Goal: Information Seeking & Learning: Learn about a topic

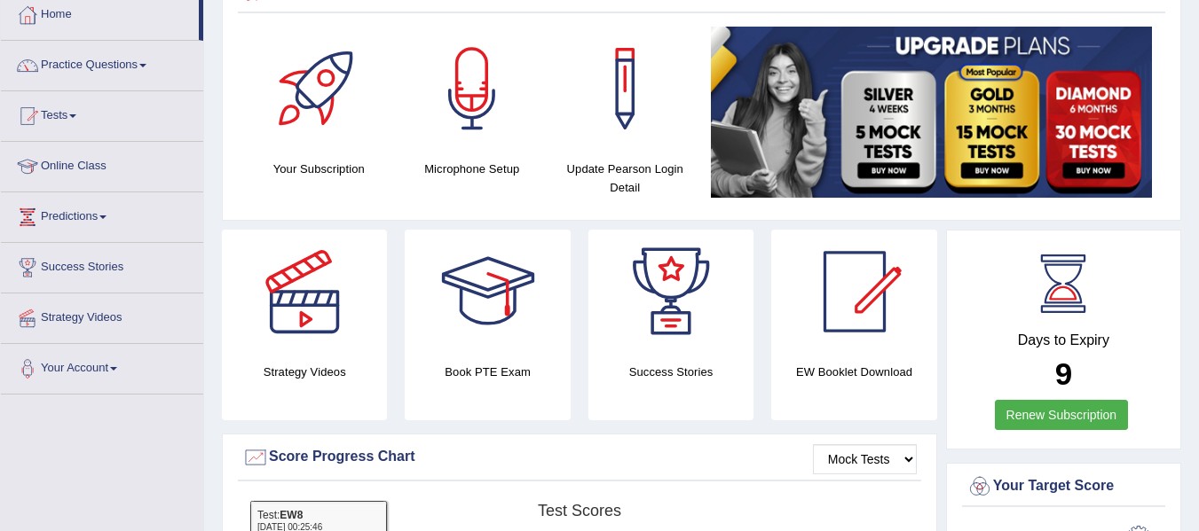
scroll to position [97, 0]
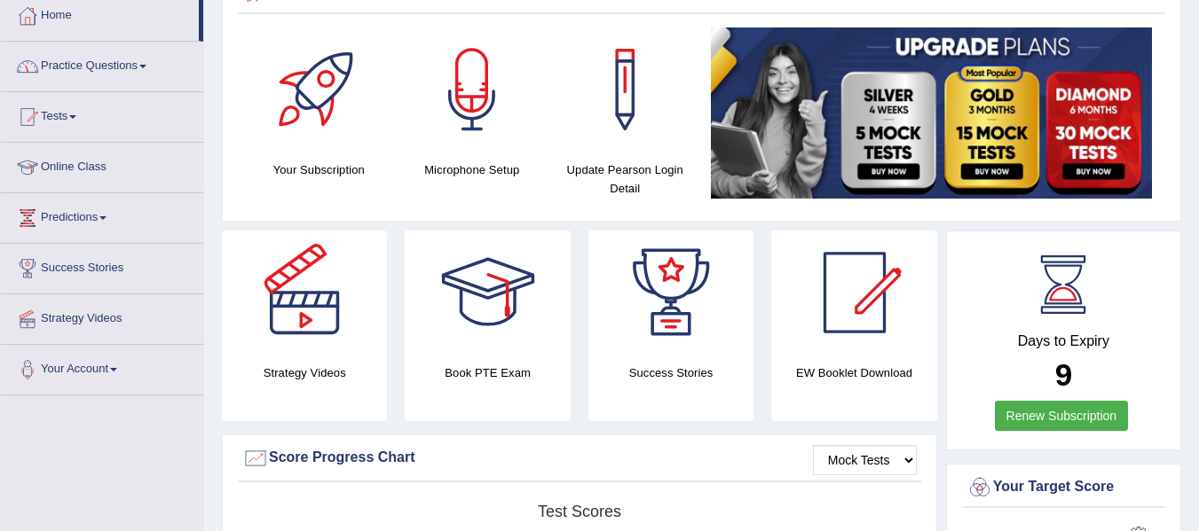
click at [146, 65] on span at bounding box center [142, 67] width 7 height 4
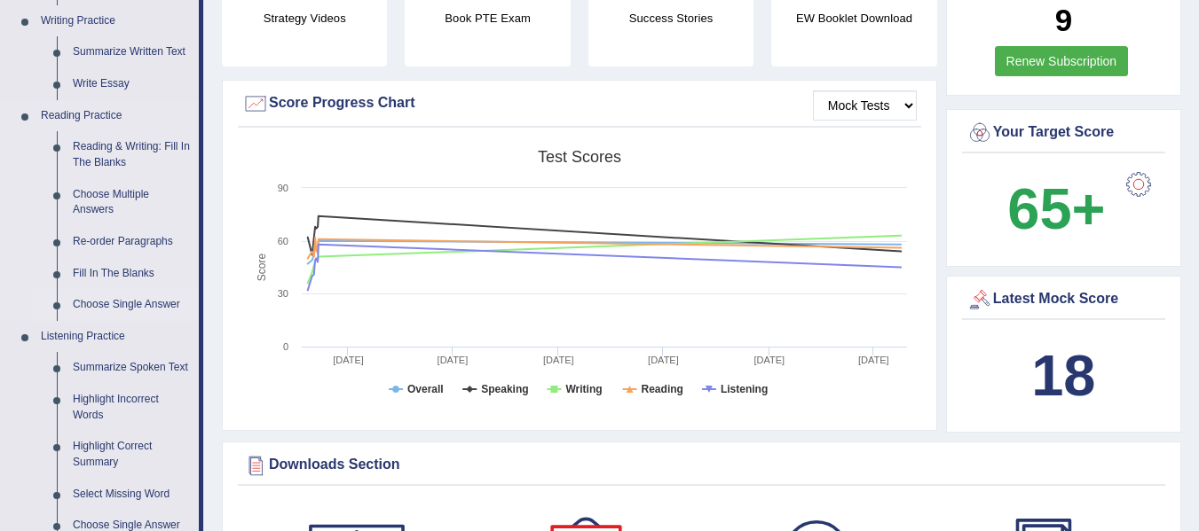
scroll to position [540, 0]
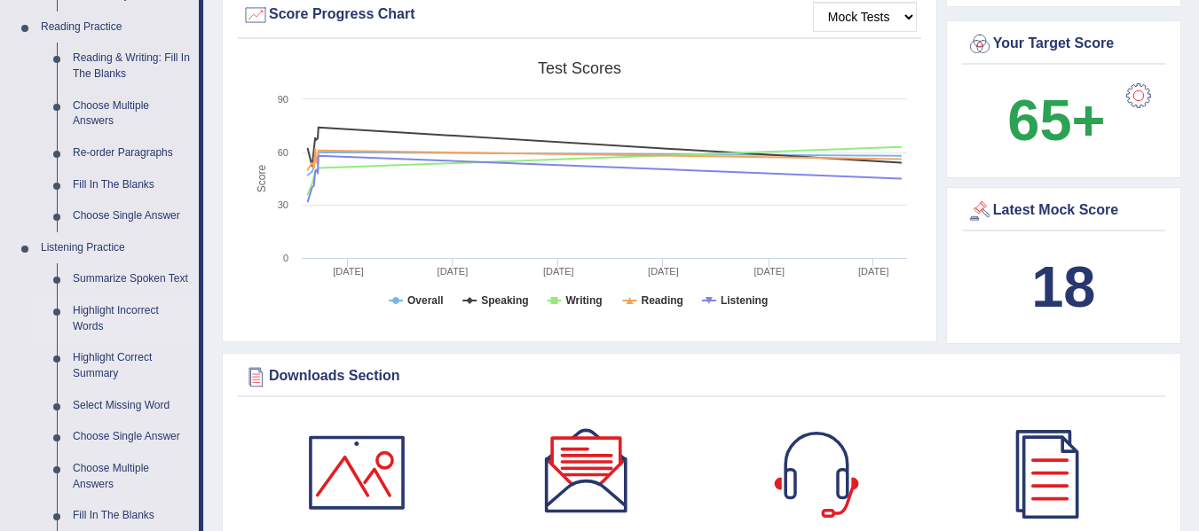
click at [134, 311] on link "Highlight Incorrect Words" at bounding box center [132, 318] width 134 height 47
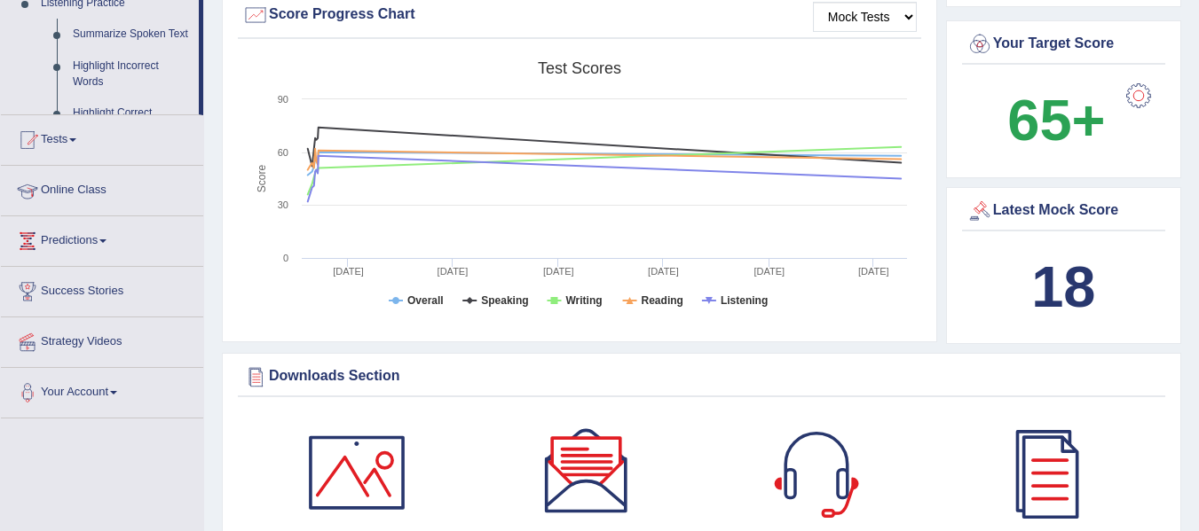
scroll to position [476, 0]
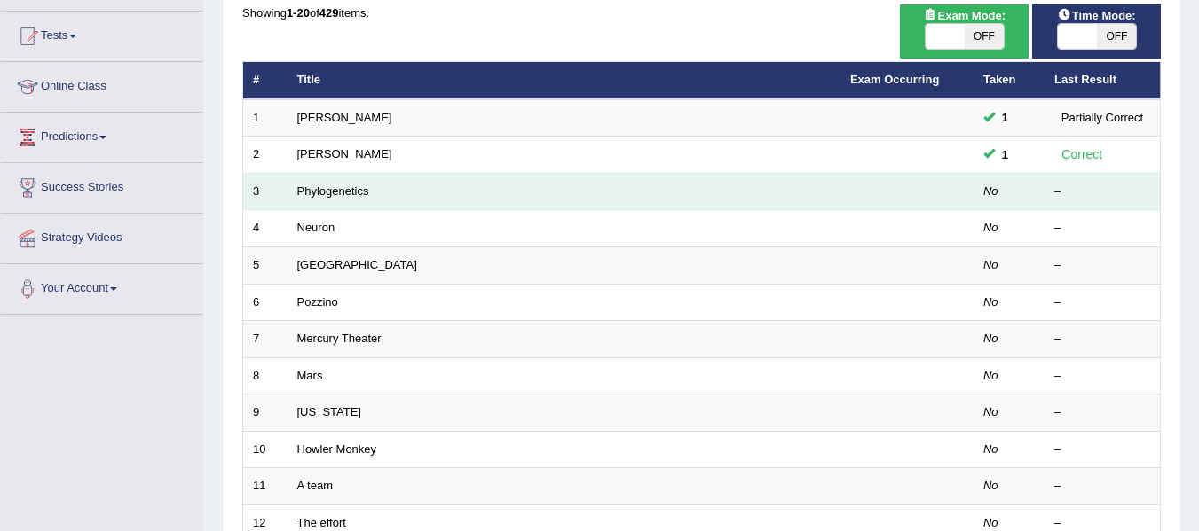
click at [320, 199] on td "Phylogenetics" at bounding box center [563, 191] width 553 height 37
click at [355, 193] on link "Phylogenetics" at bounding box center [333, 191] width 72 height 13
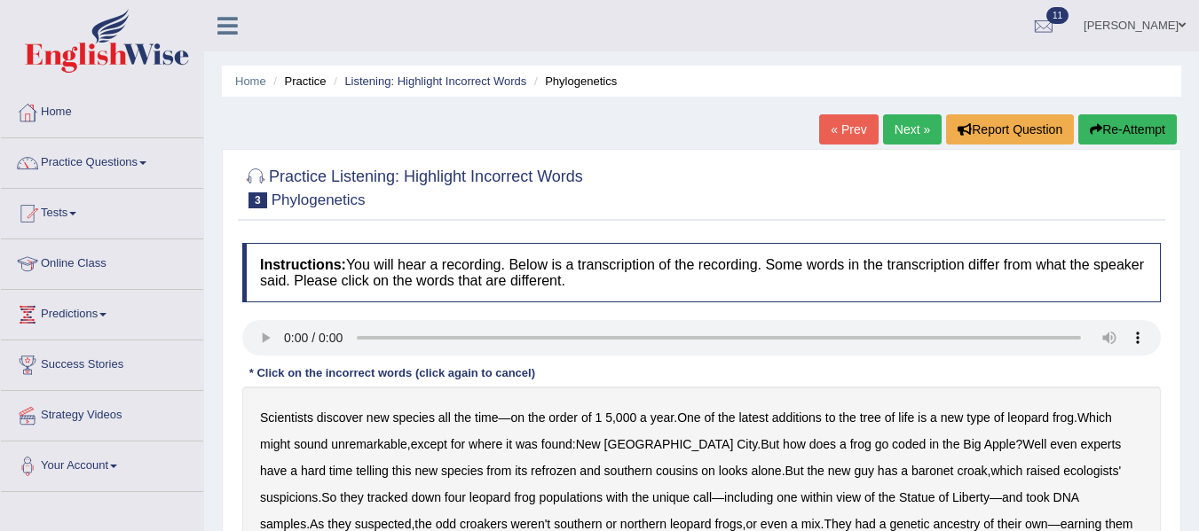
click at [722, 190] on div at bounding box center [701, 187] width 918 height 54
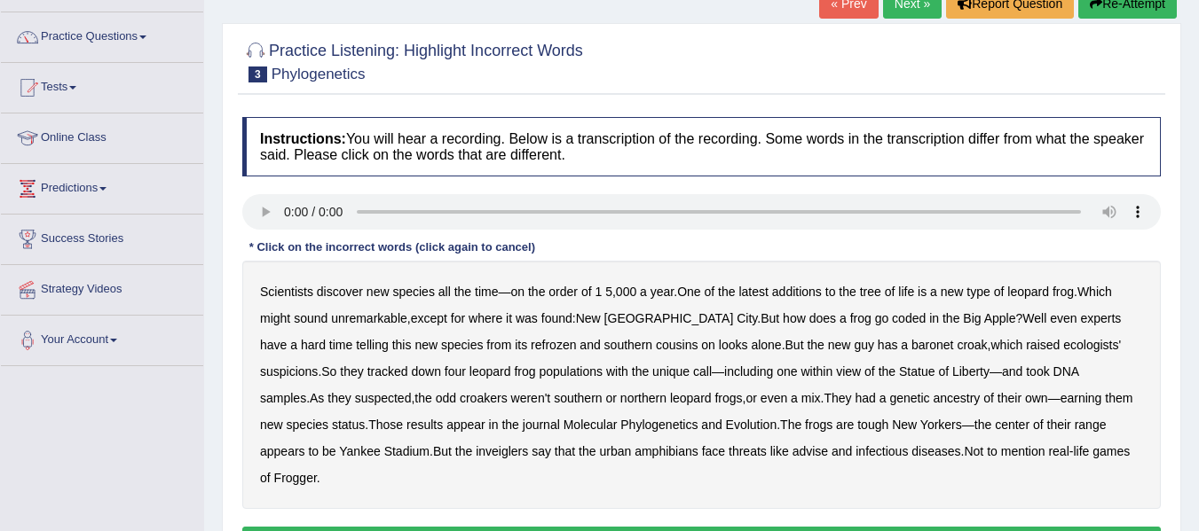
scroll to position [177, 0]
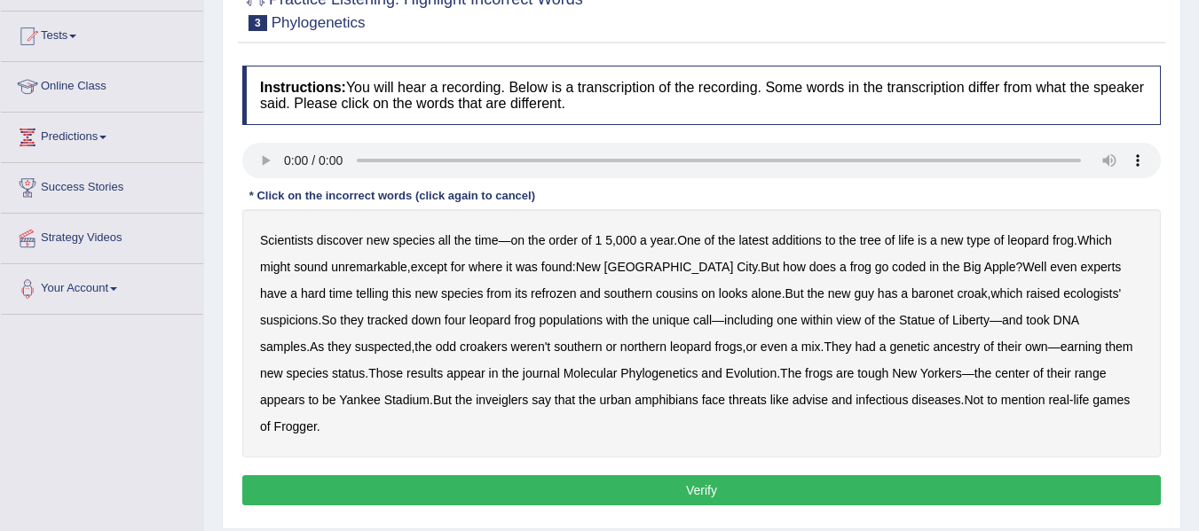
click at [809, 264] on b "does" at bounding box center [822, 267] width 27 height 14
click at [465, 302] on div "Scientists discover new species all the time — on the order of 1 5 , 000 a year…" at bounding box center [701, 333] width 918 height 248
click at [476, 404] on b "inveiglers" at bounding box center [502, 400] width 52 height 14
click at [799, 476] on button "Verify" at bounding box center [701, 491] width 918 height 30
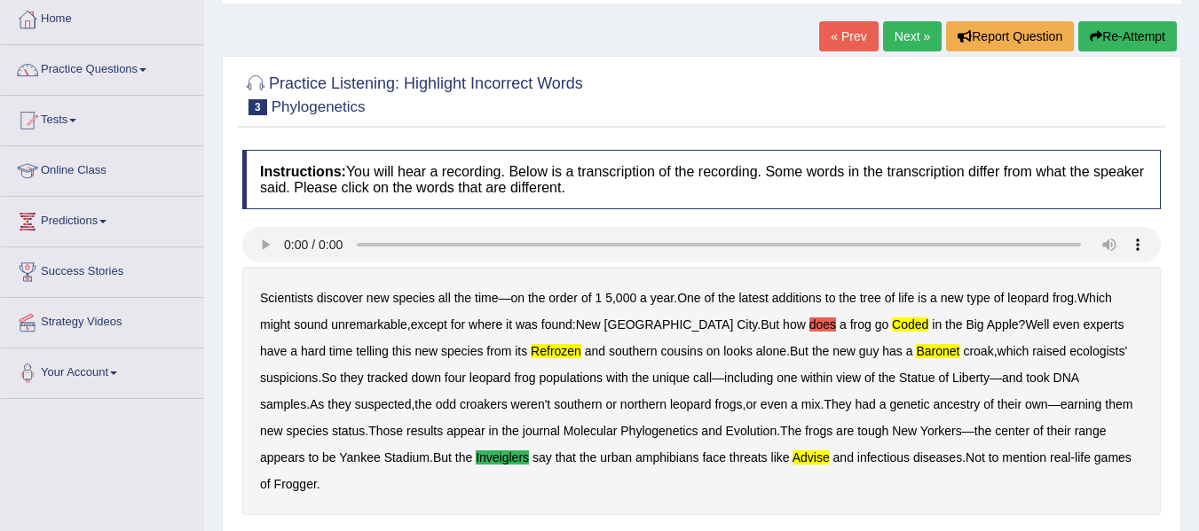
scroll to position [89, 0]
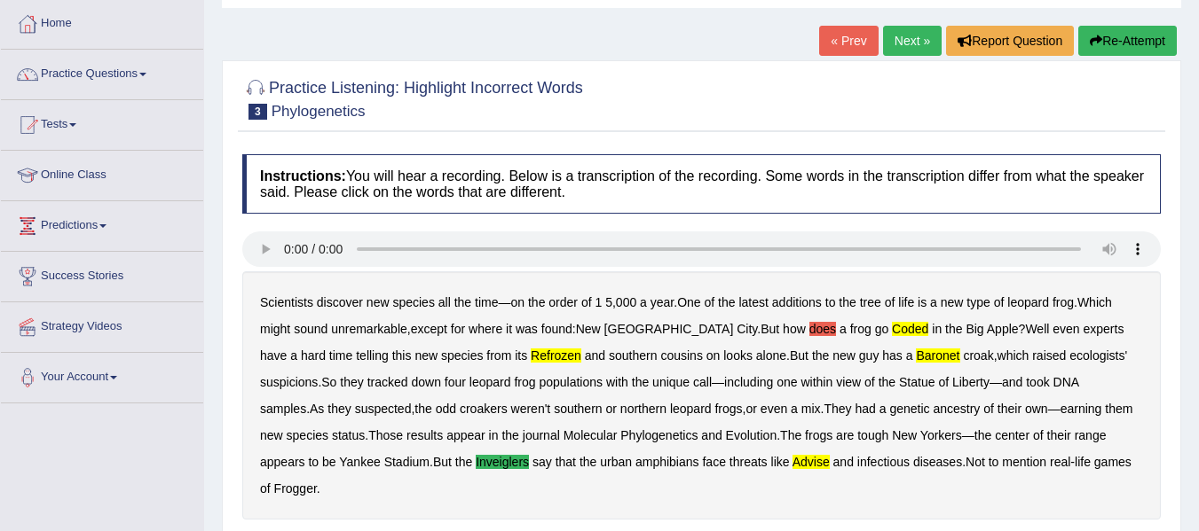
click at [909, 41] on link "Next »" at bounding box center [912, 41] width 59 height 30
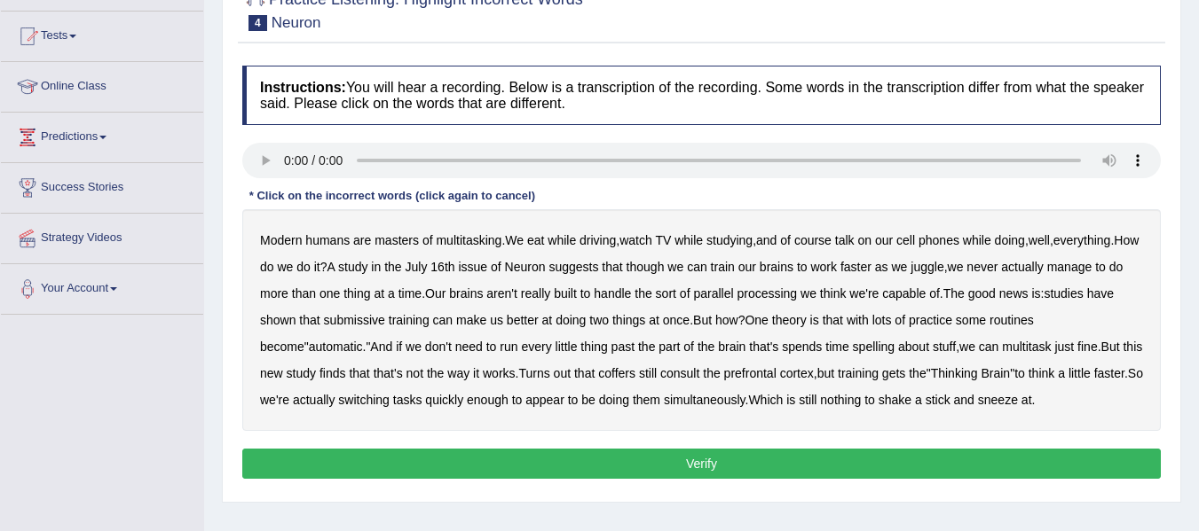
click at [776, 244] on b "and" at bounding box center [766, 240] width 20 height 14
click at [517, 296] on b "aren't" at bounding box center [501, 294] width 31 height 14
click at [375, 329] on div "Modern humans are masters of multitasking . We eat while driving , watch TV whi…" at bounding box center [701, 320] width 918 height 222
click at [365, 316] on b "submissive" at bounding box center [354, 320] width 61 height 14
click at [853, 344] on b "spelling" at bounding box center [874, 347] width 42 height 14
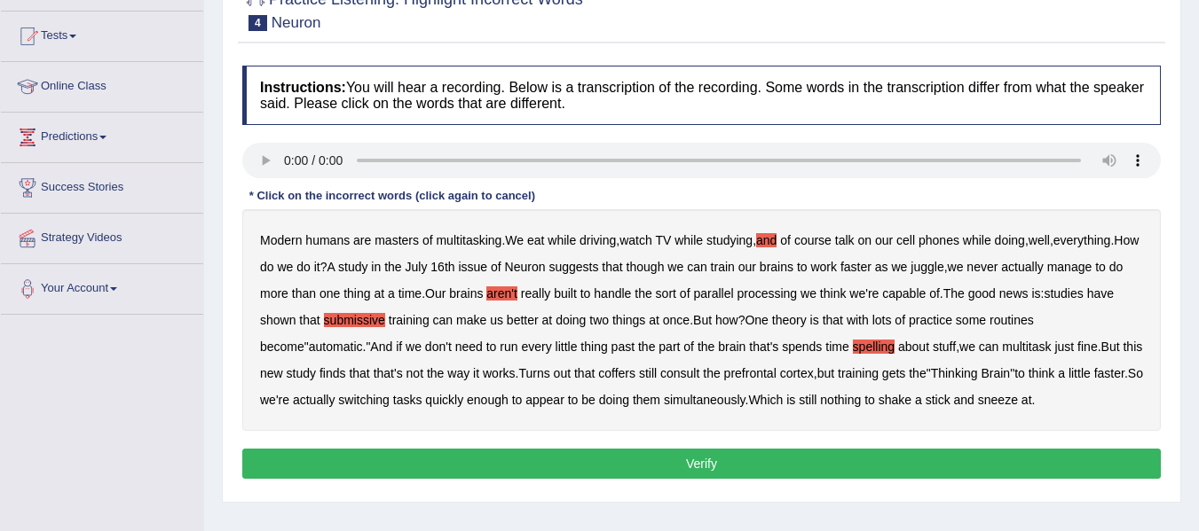
click at [574, 372] on b "that" at bounding box center [584, 373] width 20 height 14
click at [574, 373] on b "that" at bounding box center [584, 373] width 20 height 14
click at [598, 370] on b "coffers" at bounding box center [616, 373] width 37 height 14
click at [695, 470] on button "Verify" at bounding box center [701, 464] width 918 height 30
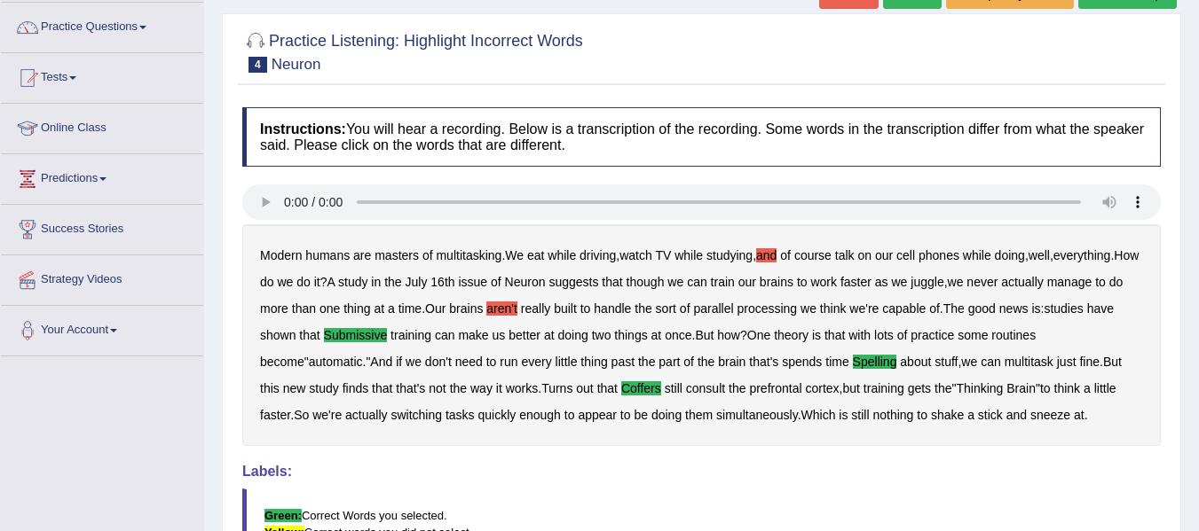
scroll to position [134, 0]
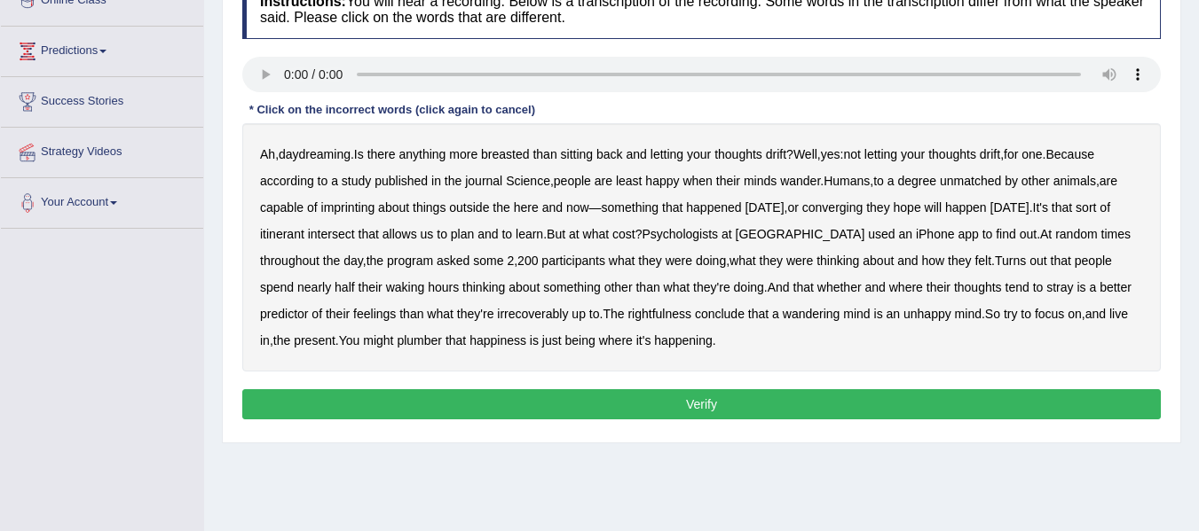
scroll to position [266, 0]
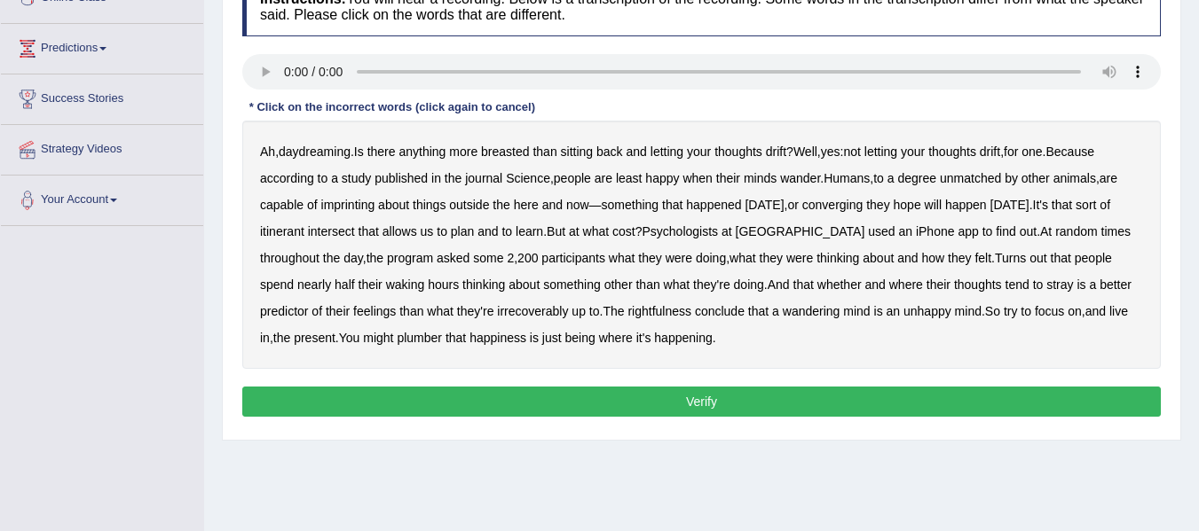
click at [360, 212] on div "Ah , daydreaming . Is there anything more breasted than sitting back and lettin…" at bounding box center [701, 245] width 918 height 248
click at [365, 208] on b "imprinting" at bounding box center [348, 205] width 54 height 14
click at [859, 208] on b "converging" at bounding box center [832, 205] width 61 height 14
click at [497, 310] on b "irrecoverably" at bounding box center [532, 311] width 71 height 14
click at [397, 342] on b "plumber" at bounding box center [419, 338] width 45 height 14
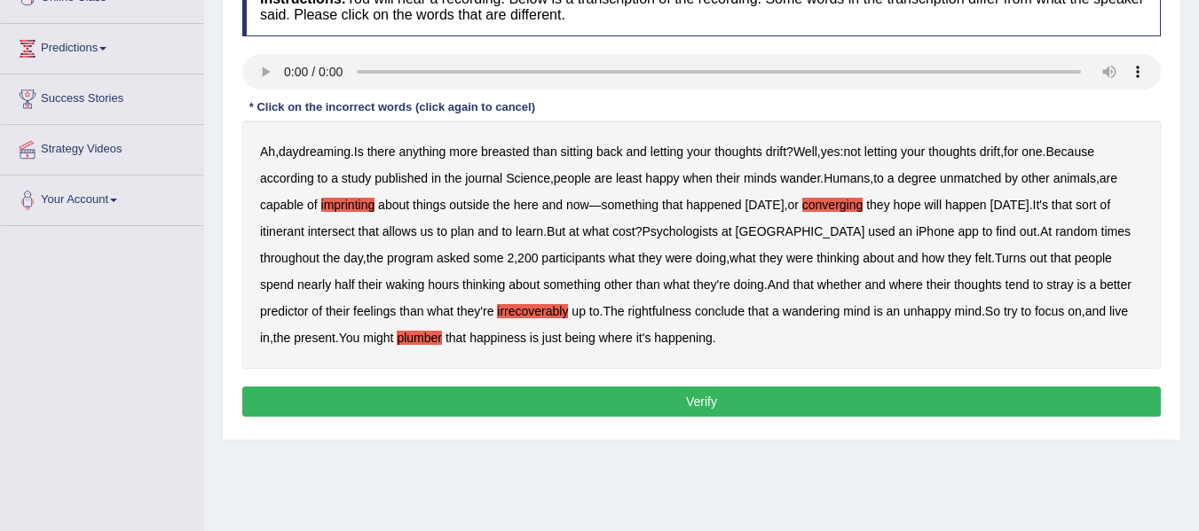
click at [700, 401] on button "Verify" at bounding box center [701, 402] width 918 height 30
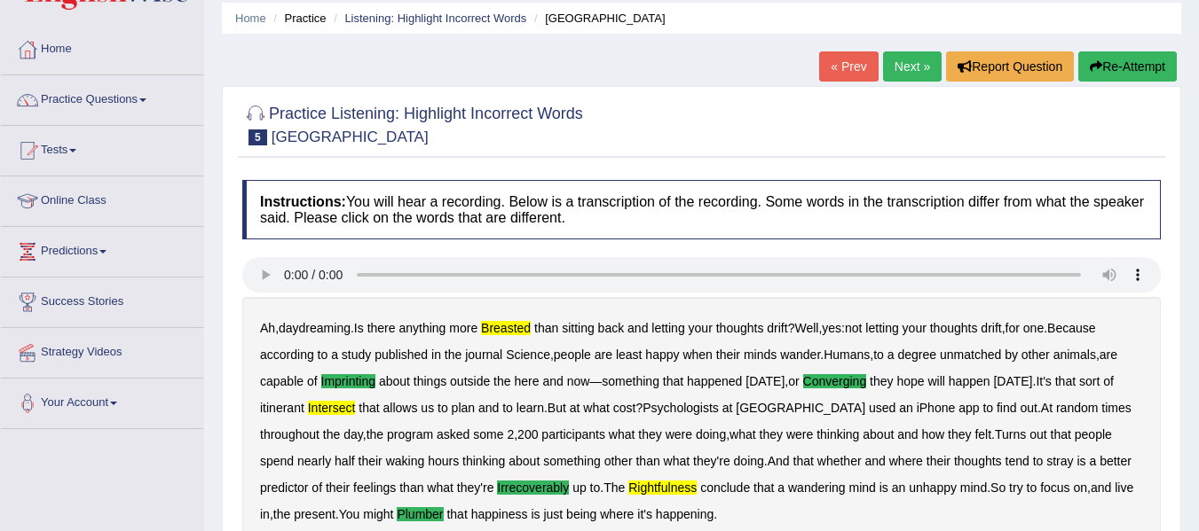
scroll to position [62, 0]
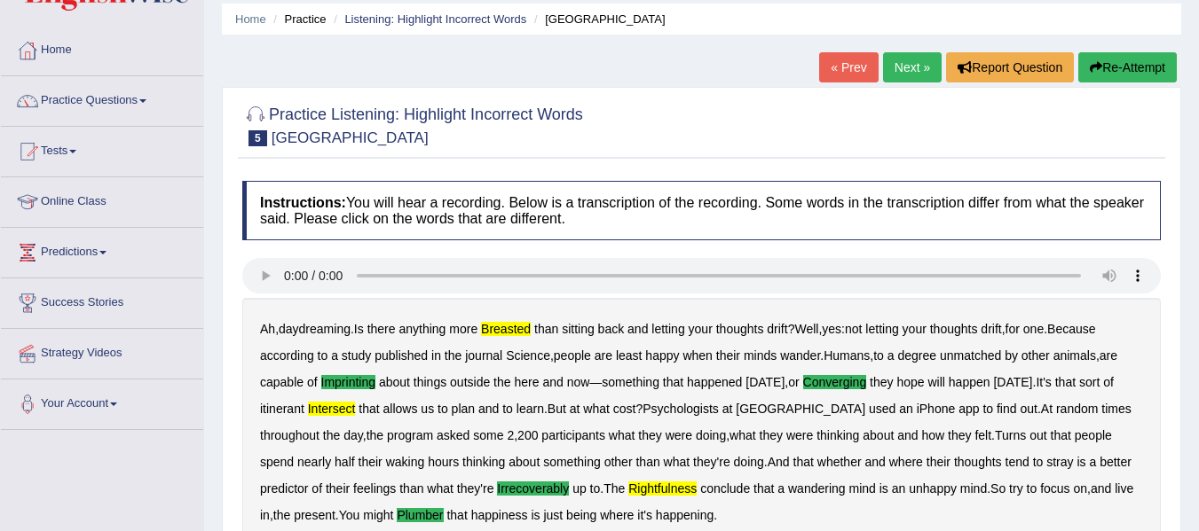
click at [900, 62] on link "Next »" at bounding box center [912, 67] width 59 height 30
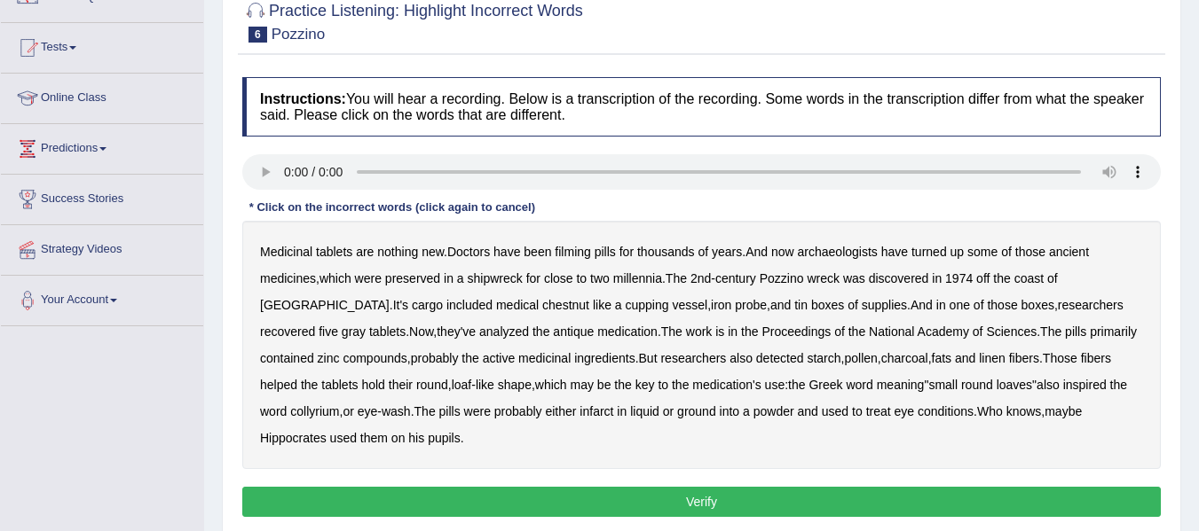
scroll to position [177, 0]
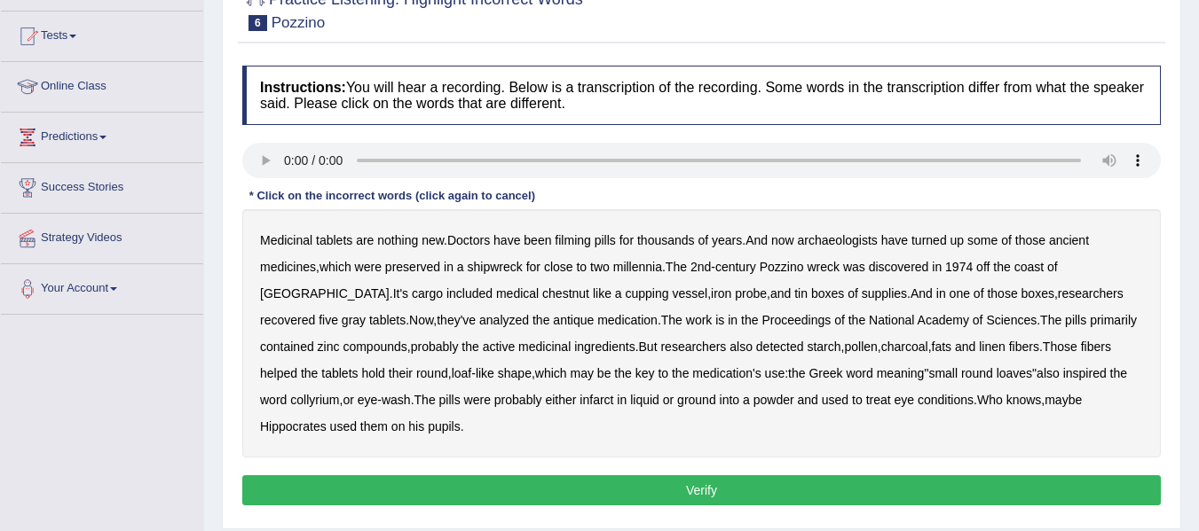
click at [710, 492] on button "Verify" at bounding box center [701, 491] width 918 height 30
click at [542, 289] on b "chestnut" at bounding box center [565, 294] width 47 height 14
click at [696, 486] on button "Verify" at bounding box center [701, 491] width 918 height 30
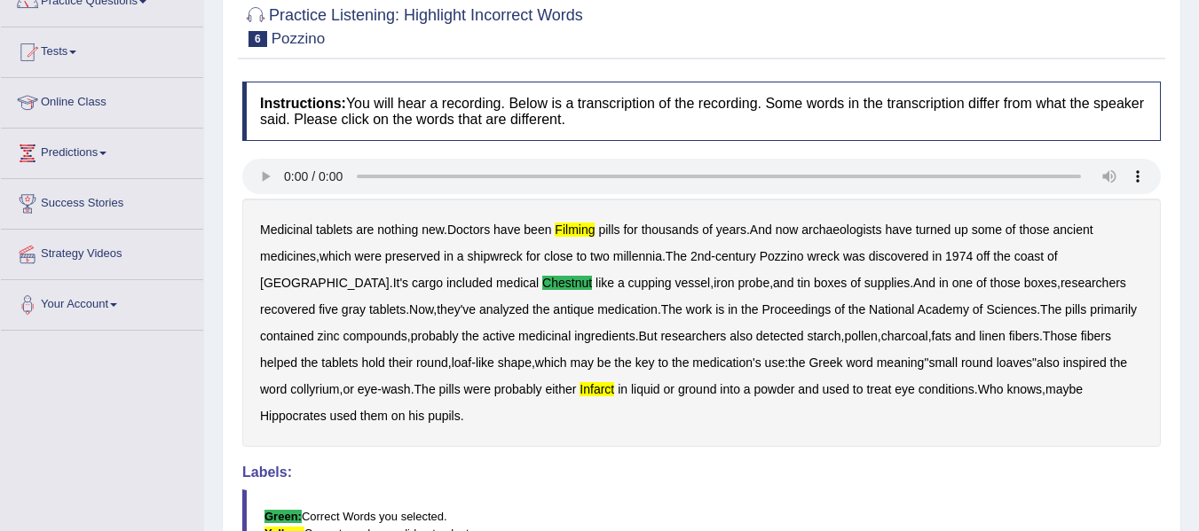
scroll to position [151, 0]
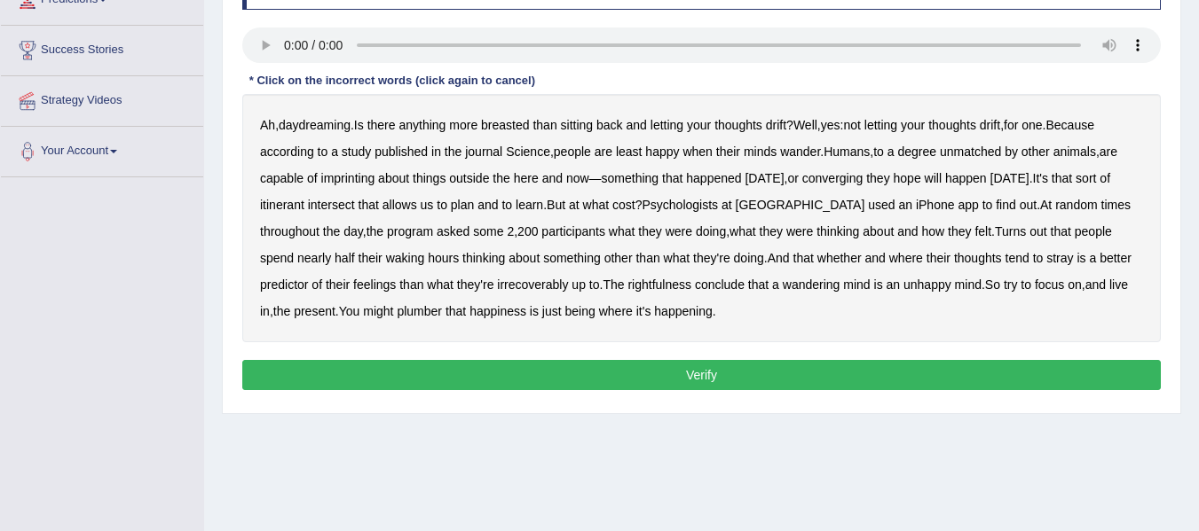
scroll to position [328, 0]
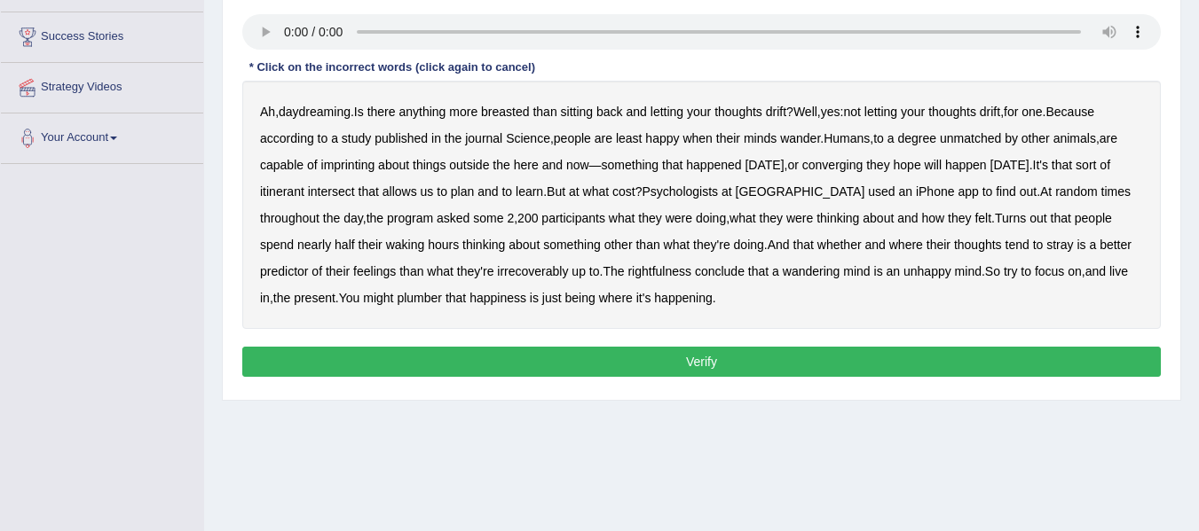
click at [361, 159] on b "imprinting" at bounding box center [348, 165] width 54 height 14
click at [836, 116] on b "yes" at bounding box center [831, 112] width 20 height 14
click at [817, 106] on b "Well" at bounding box center [805, 112] width 24 height 14
click at [497, 267] on b "irrecoverably" at bounding box center [532, 271] width 71 height 14
click at [397, 294] on b "plumber" at bounding box center [419, 298] width 45 height 14
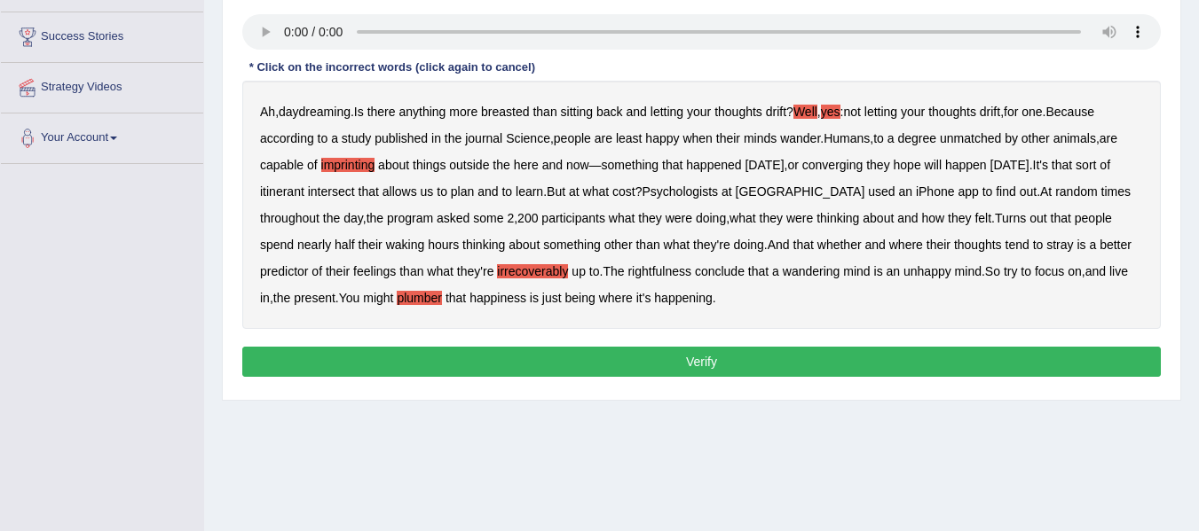
click at [397, 301] on b "plumber" at bounding box center [419, 298] width 45 height 14
click at [397, 298] on b "plumber" at bounding box center [419, 298] width 45 height 14
click at [694, 363] on button "Verify" at bounding box center [701, 362] width 918 height 30
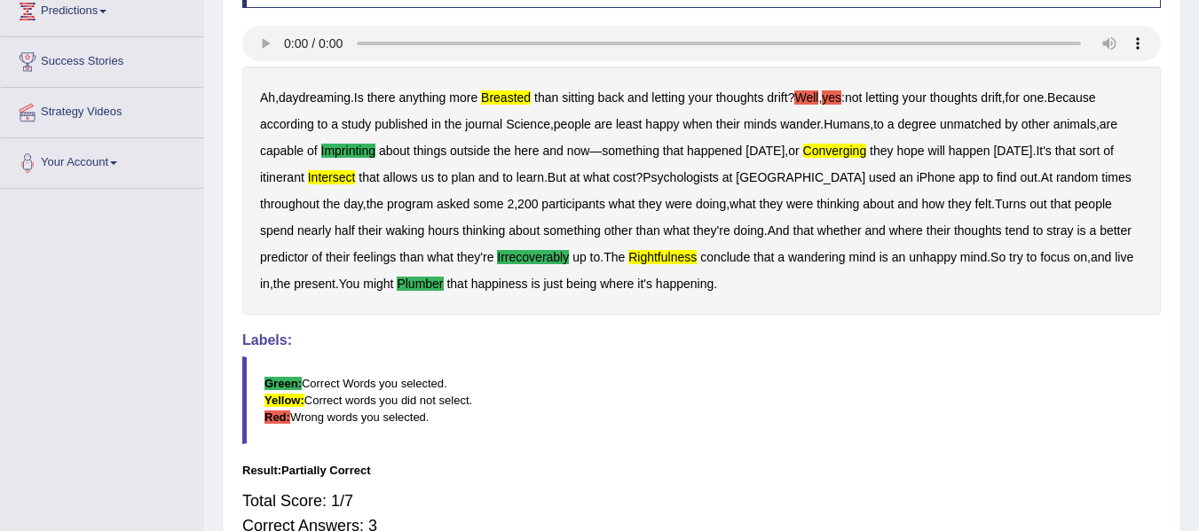
scroll to position [248, 0]
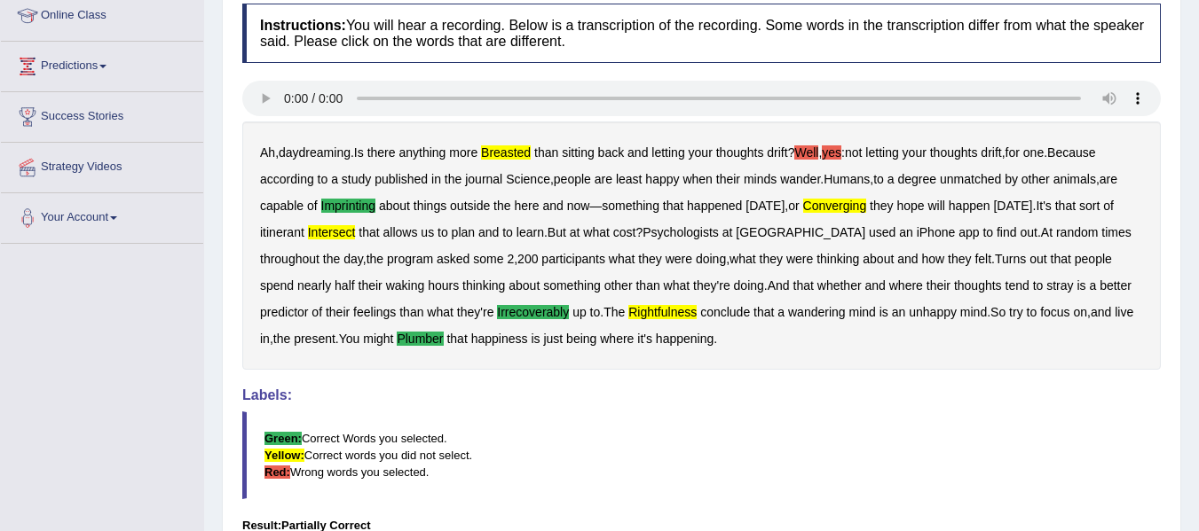
click at [861, 202] on b "converging" at bounding box center [835, 206] width 64 height 14
click at [628, 307] on b "rightfulness" at bounding box center [662, 312] width 68 height 14
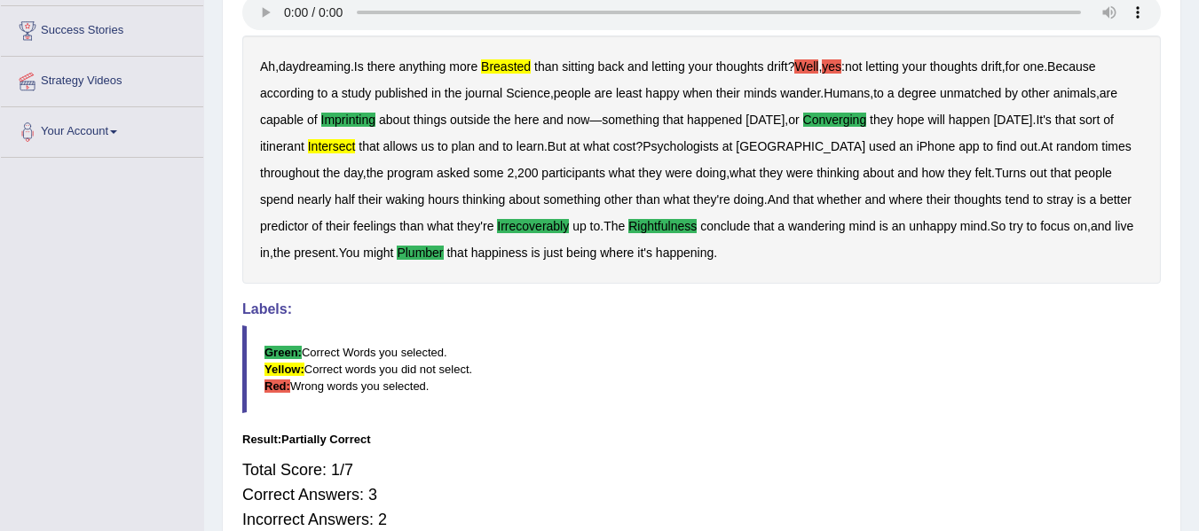
scroll to position [0, 0]
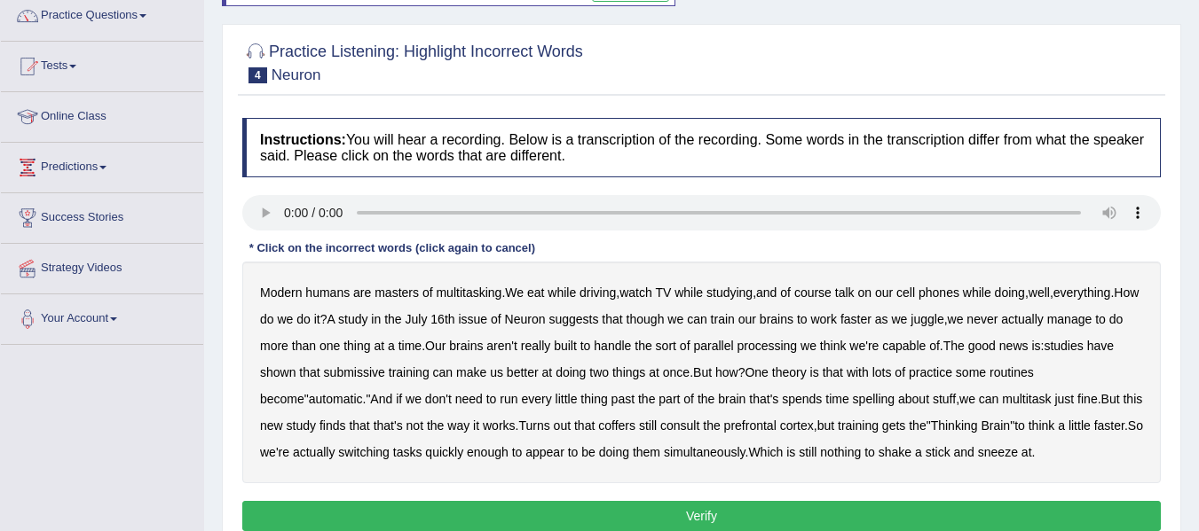
click at [476, 288] on b "multitasking" at bounding box center [469, 293] width 66 height 14
click at [525, 337] on div "Modern humans are masters of multitasking . We eat while driving , watch TV whi…" at bounding box center [701, 373] width 918 height 222
click at [517, 349] on b "aren't" at bounding box center [501, 346] width 31 height 14
click at [366, 374] on b "submissive" at bounding box center [354, 373] width 61 height 14
click at [598, 421] on b "coffers" at bounding box center [616, 426] width 37 height 14
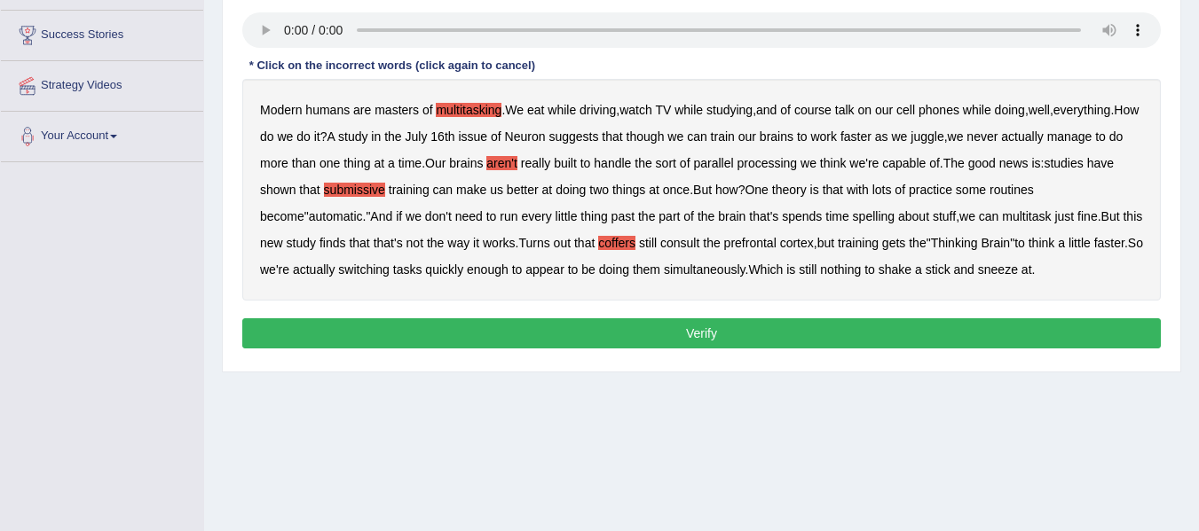
scroll to position [400, 0]
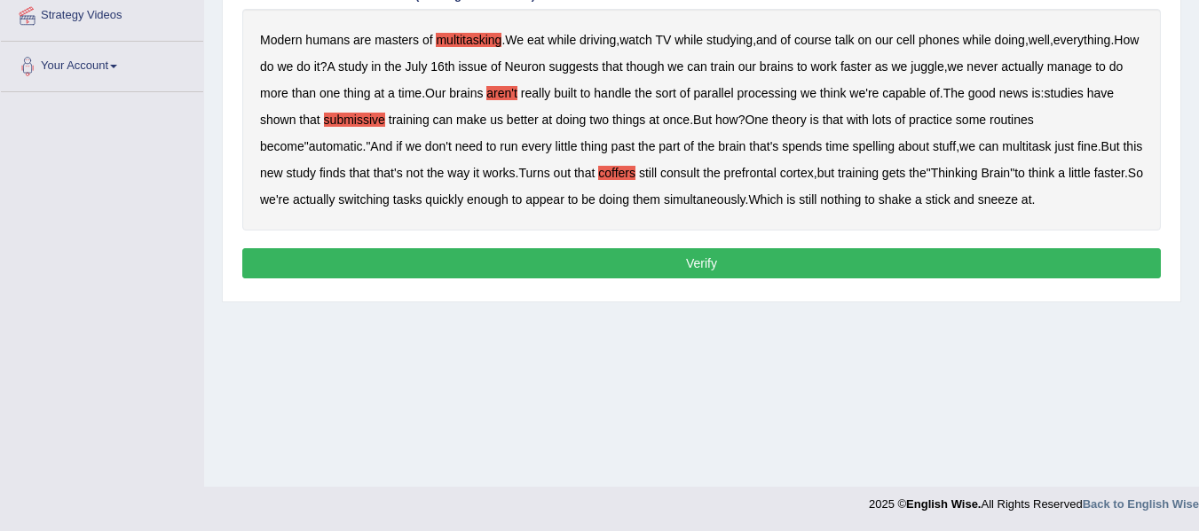
click at [691, 257] on button "Verify" at bounding box center [701, 263] width 918 height 30
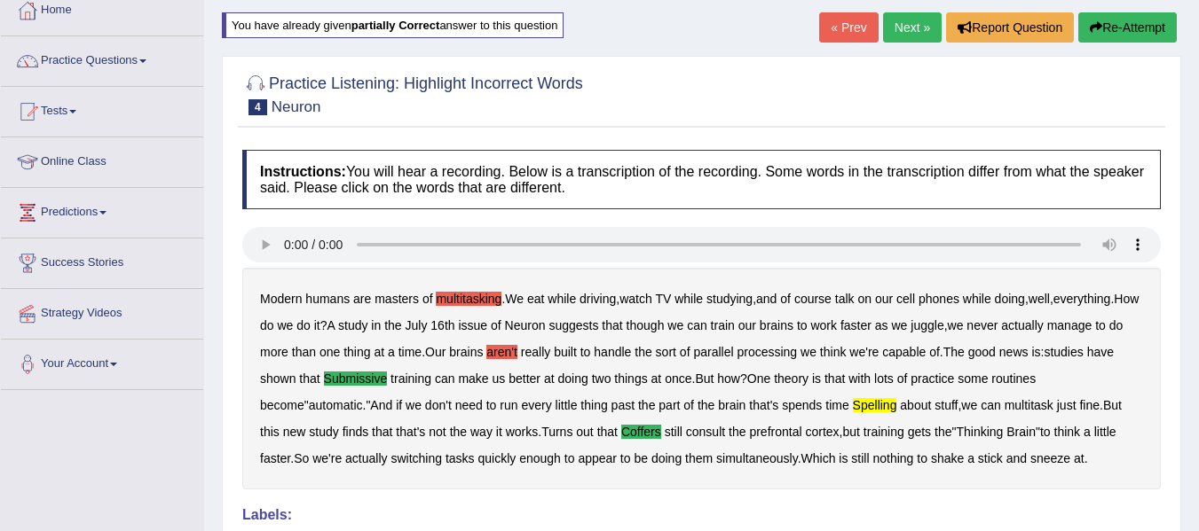
scroll to position [45, 0]
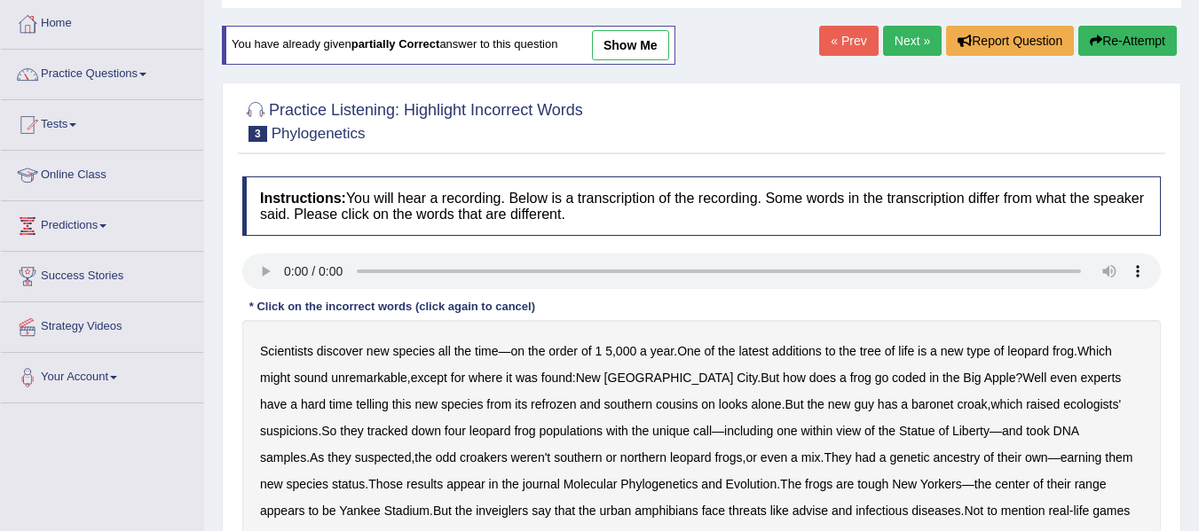
click at [531, 402] on b "refrozen" at bounding box center [553, 404] width 45 height 14
click at [817, 399] on div "Scientists discover new species all the time — on the order of 1 5 , 000 a year…" at bounding box center [701, 444] width 918 height 248
click at [911, 403] on b "baronet" at bounding box center [932, 404] width 42 height 14
click at [476, 507] on b "inveiglers" at bounding box center [502, 511] width 52 height 14
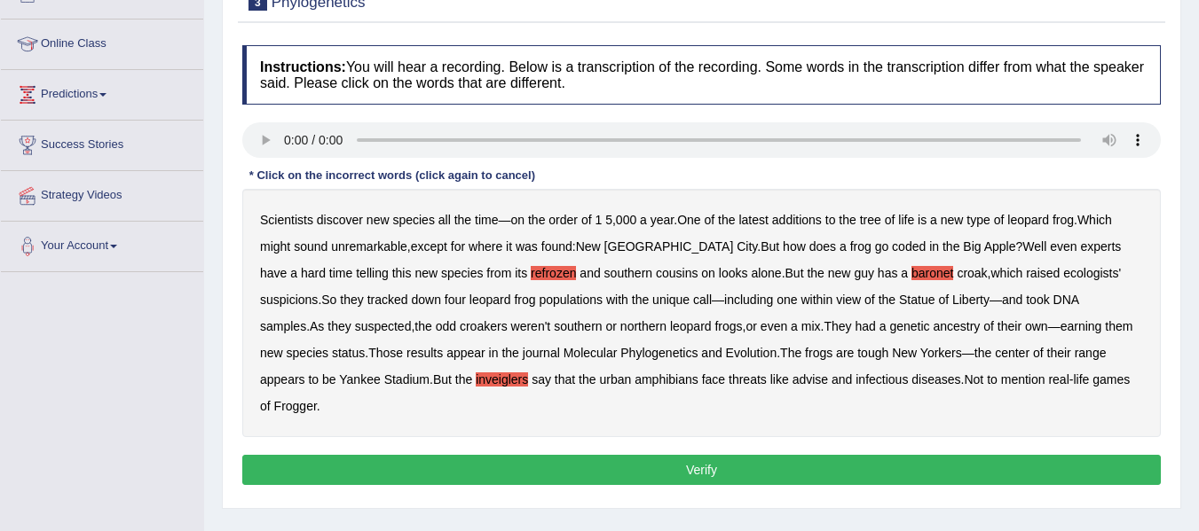
scroll to position [355, 0]
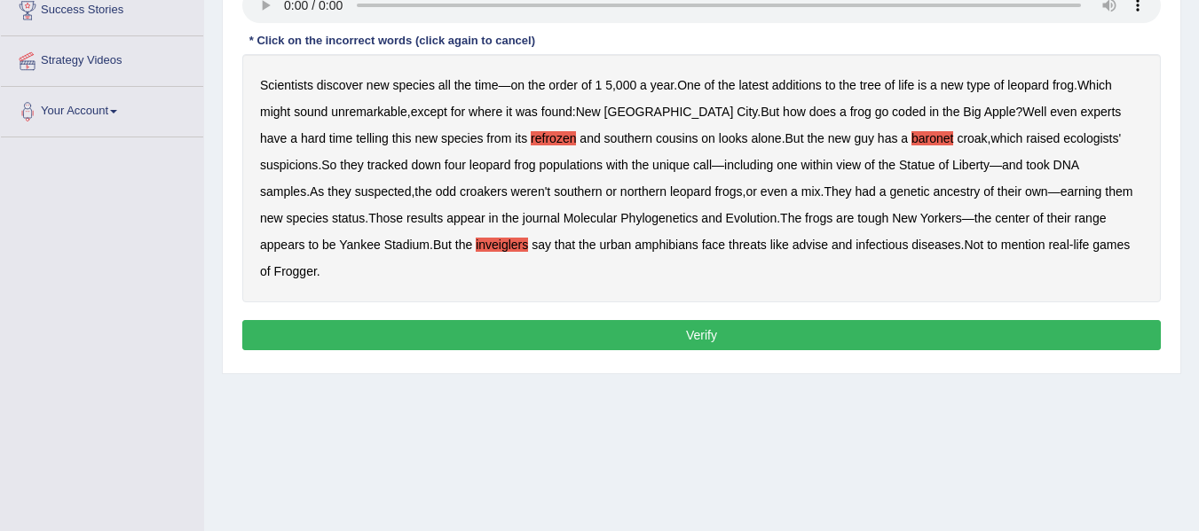
click at [695, 320] on button "Verify" at bounding box center [701, 335] width 918 height 30
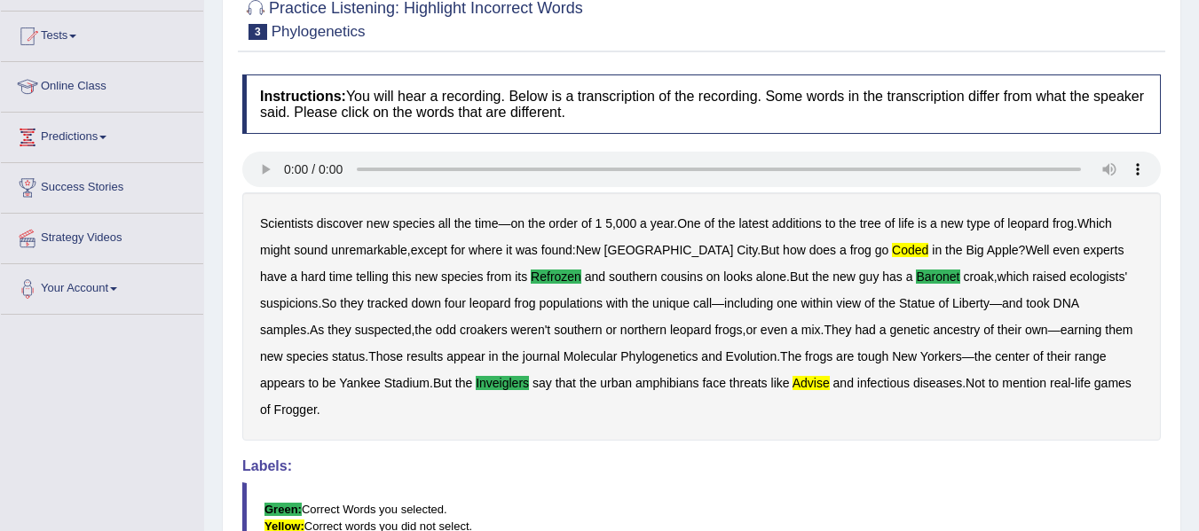
scroll to position [89, 0]
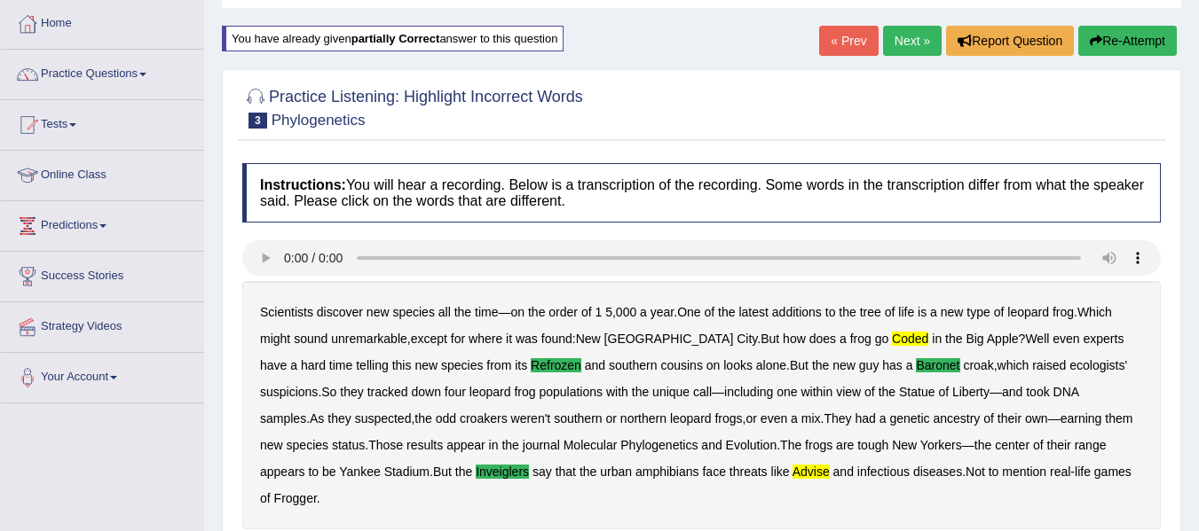
click at [907, 41] on link "Next »" at bounding box center [912, 41] width 59 height 30
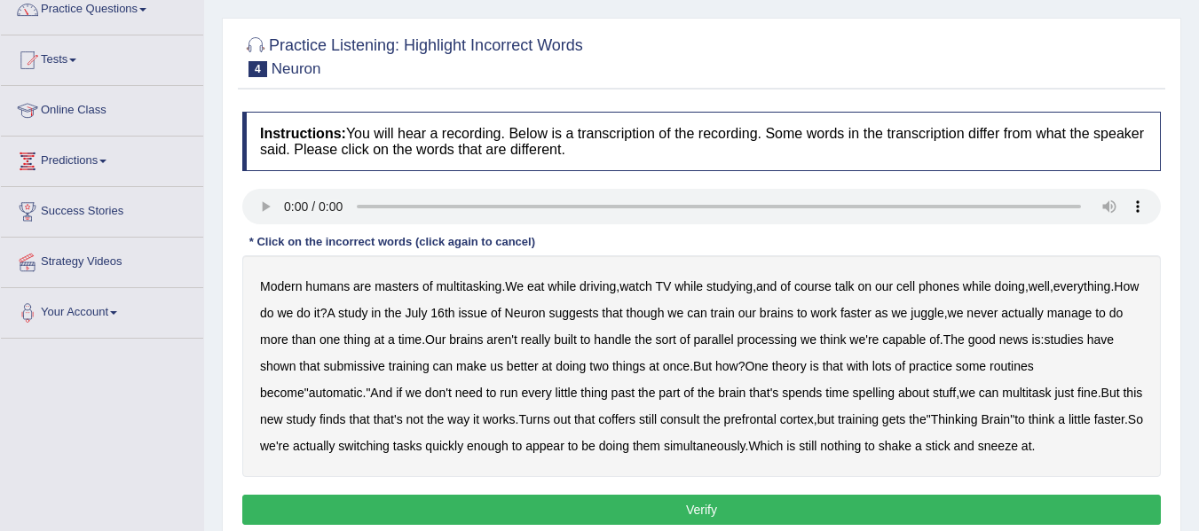
scroll to position [177, 0]
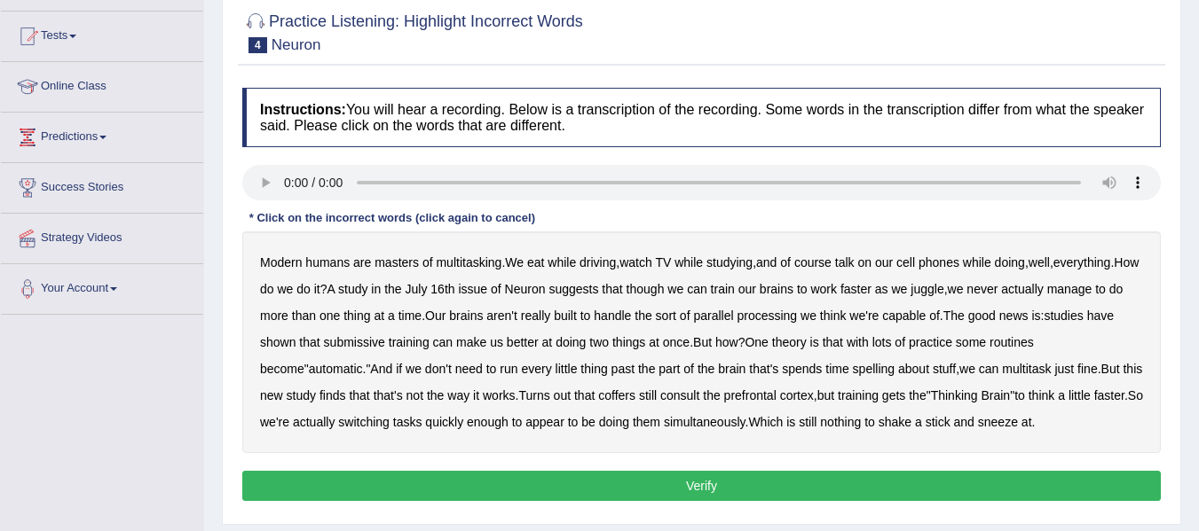
click at [346, 344] on b "submissive" at bounding box center [354, 342] width 61 height 14
click at [609, 397] on b "coffers" at bounding box center [616, 396] width 37 height 14
click at [735, 485] on button "Verify" at bounding box center [701, 486] width 918 height 30
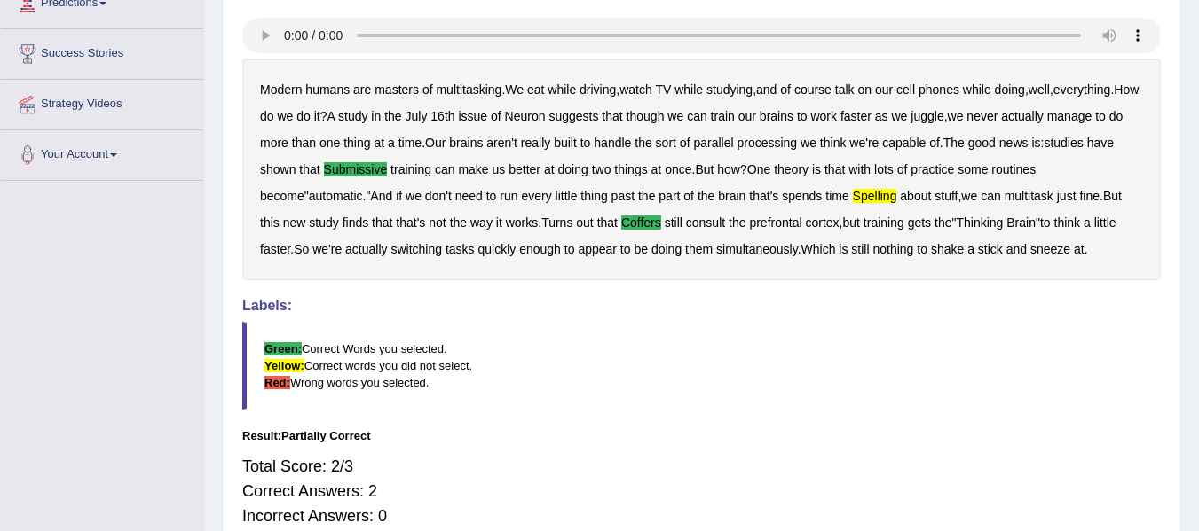
scroll to position [223, 0]
